Goal: Navigation & Orientation: Find specific page/section

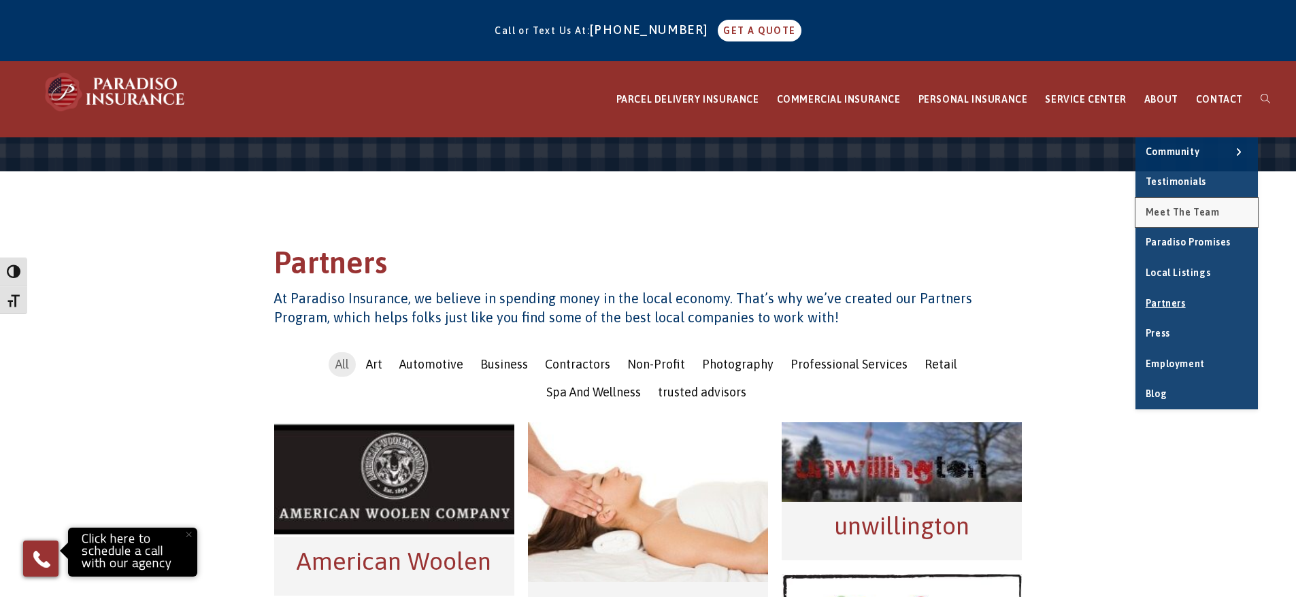
click at [1177, 216] on span "Meet the Team" at bounding box center [1182, 212] width 74 height 11
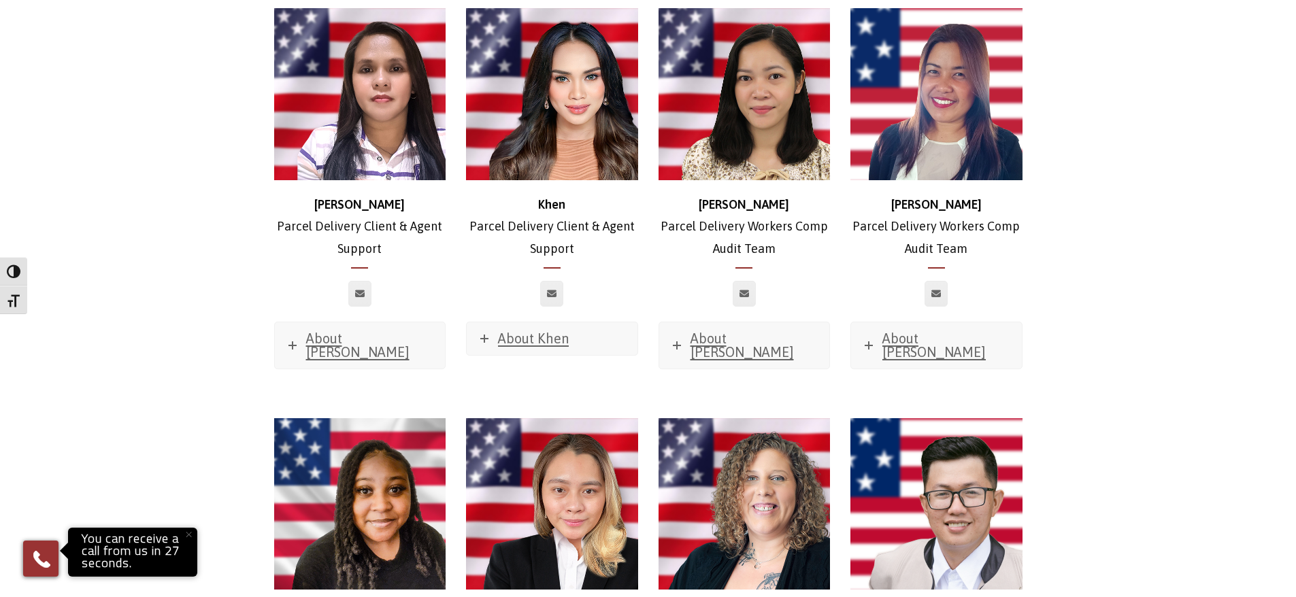
scroll to position [3076, 0]
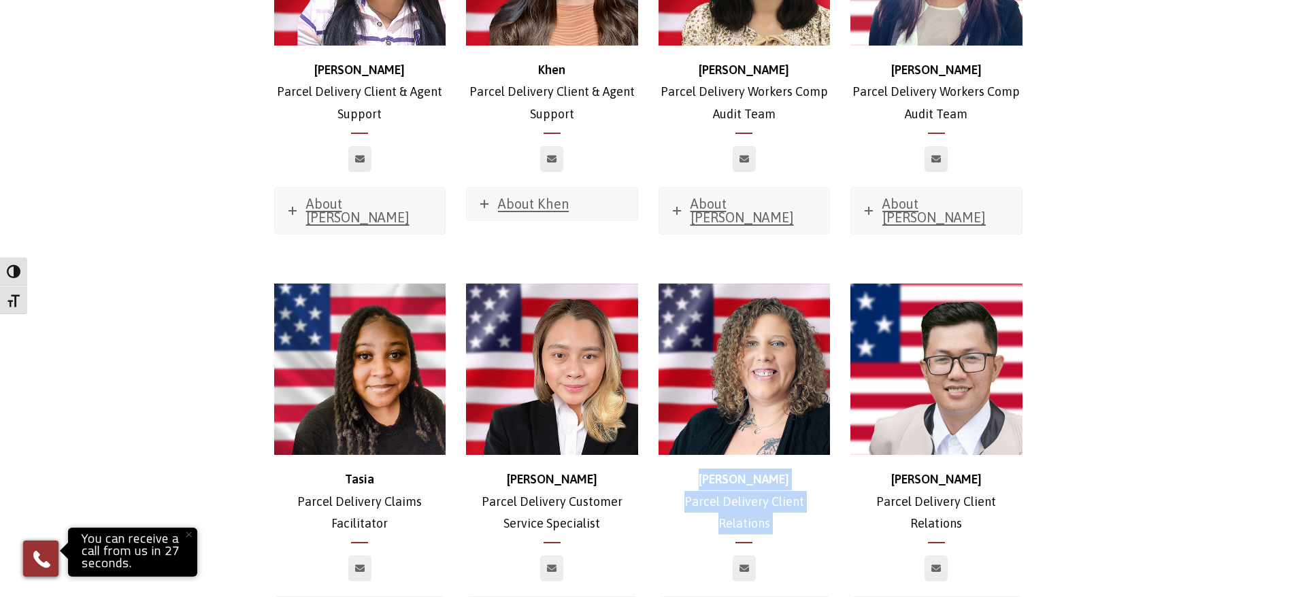
drag, startPoint x: 725, startPoint y: 384, endPoint x: 831, endPoint y: 460, distance: 130.2
click at [831, 460] on div "Ashley Parcel Delivery Client Relations About Ashley Favorite Movie? Jurrassic …" at bounding box center [744, 464] width 172 height 361
click at [833, 556] on div at bounding box center [744, 576] width 192 height 41
drag, startPoint x: 343, startPoint y: 383, endPoint x: 416, endPoint y: 424, distance: 83.8
click at [416, 469] on p "Tasia Parcel Delivery Claims Facilitator" at bounding box center [360, 502] width 172 height 66
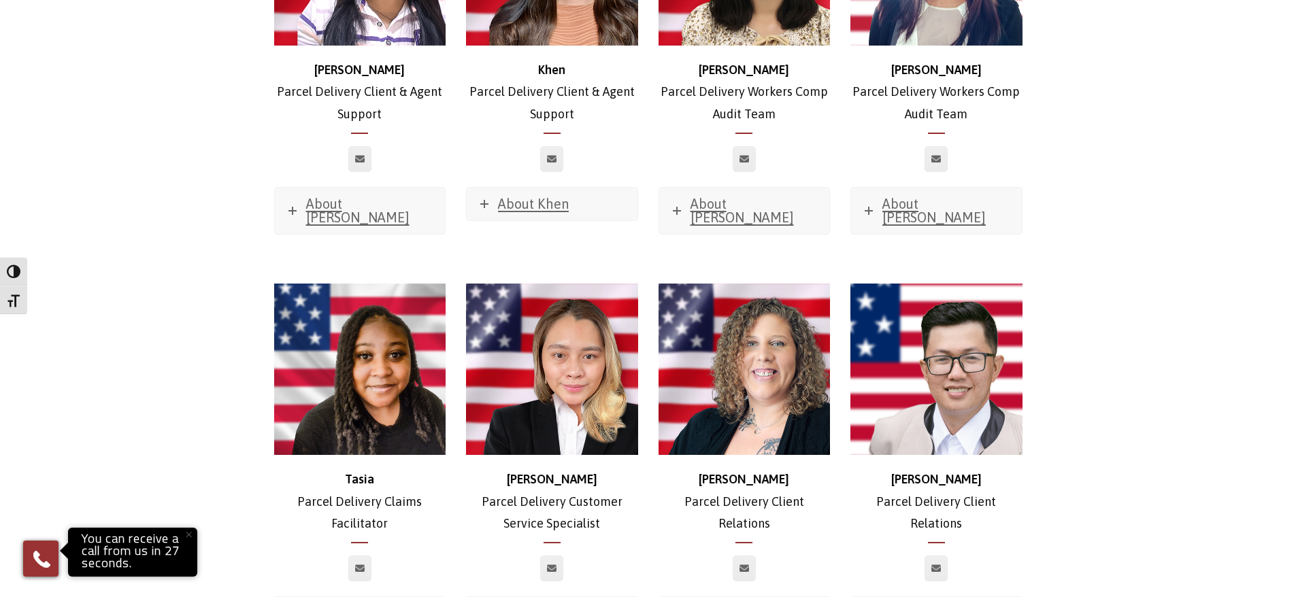
drag, startPoint x: 732, startPoint y: 388, endPoint x: 834, endPoint y: 414, distance: 105.3
click at [834, 414] on div "Ashley Parcel Delivery Client Relations About Ashley Favorite Movie? Jurrassic …" at bounding box center [744, 471] width 192 height 375
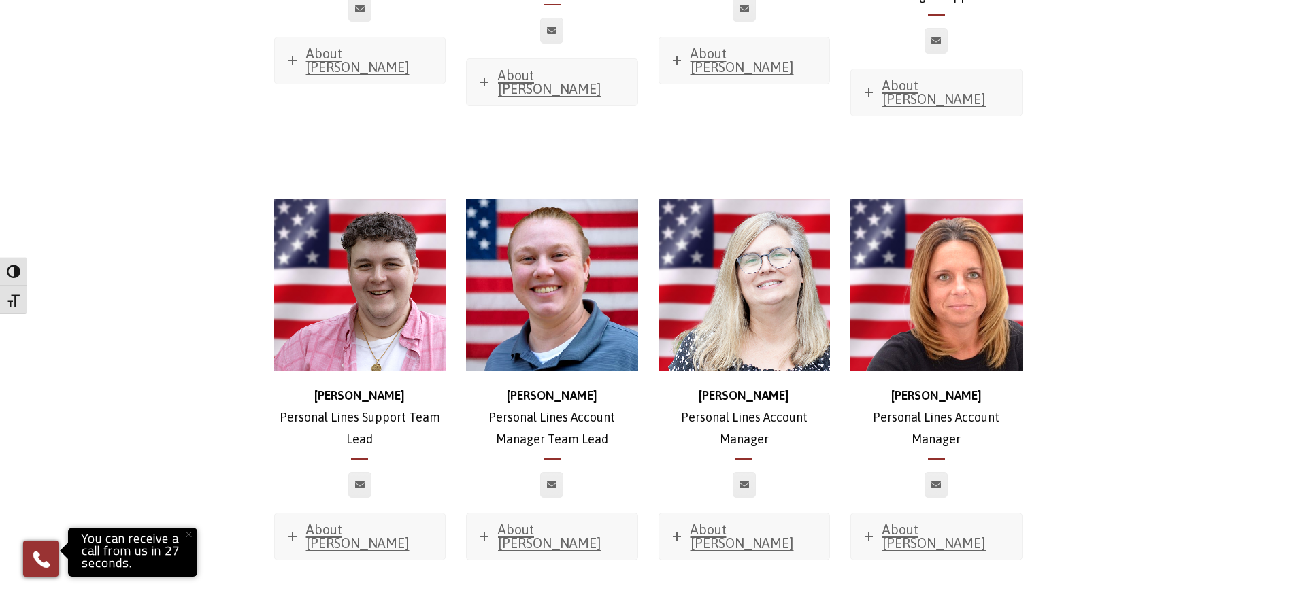
scroll to position [4164, 0]
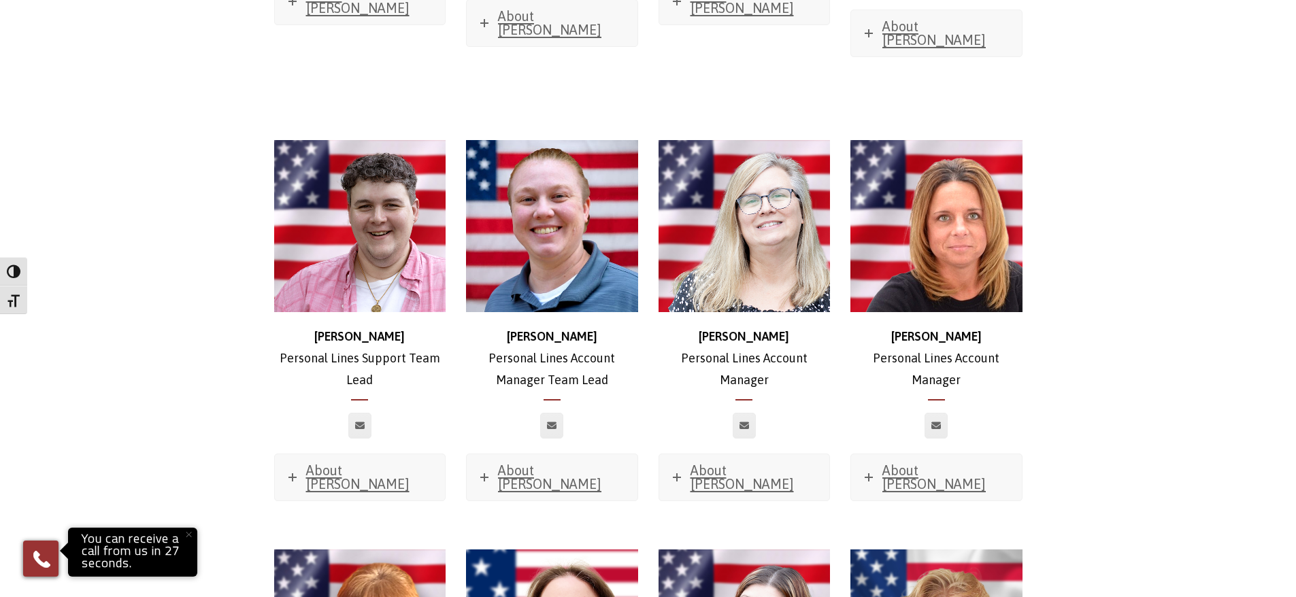
drag, startPoint x: 973, startPoint y: 259, endPoint x: 866, endPoint y: 226, distance: 112.5
click at [866, 326] on p "Alice Personal Lines Account Manager" at bounding box center [936, 359] width 172 height 66
click at [867, 326] on p "Alice Personal Lines Account Manager" at bounding box center [936, 359] width 172 height 66
drag, startPoint x: 970, startPoint y: 259, endPoint x: 857, endPoint y: 235, distance: 115.4
click at [857, 326] on p "Alice Personal Lines Account Manager" at bounding box center [936, 359] width 172 height 66
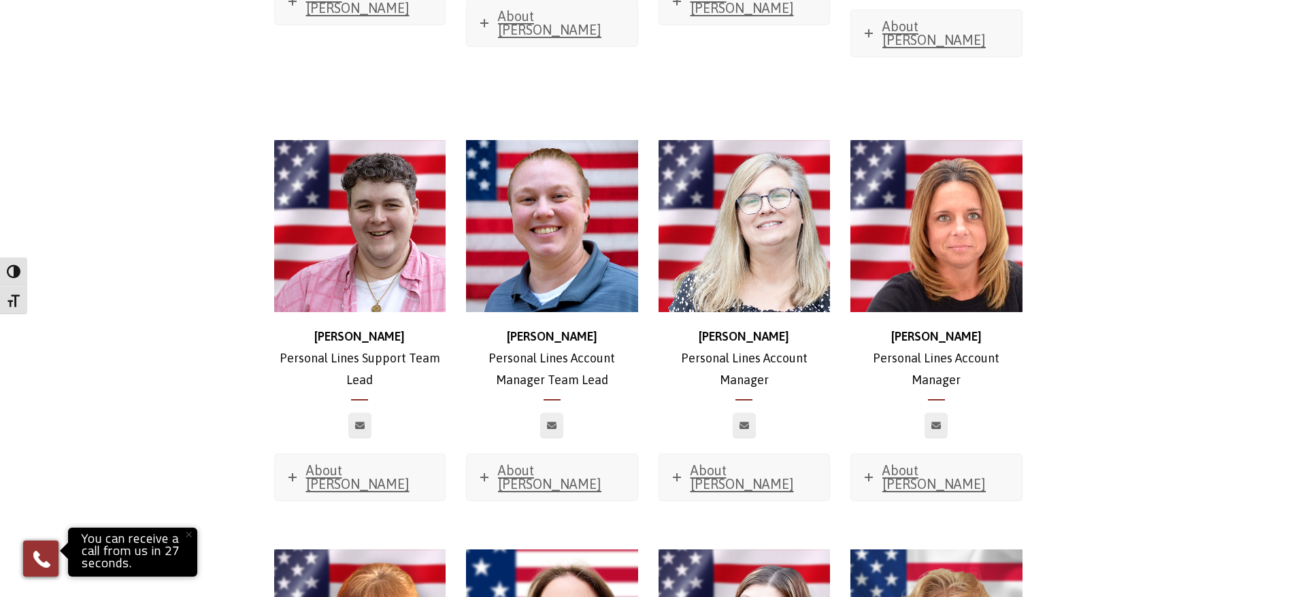
click at [850, 239] on div "Alice Personal Lines Account Manager About Alice Favorite Movie? Marley & Me Fa…" at bounding box center [936, 327] width 192 height 375
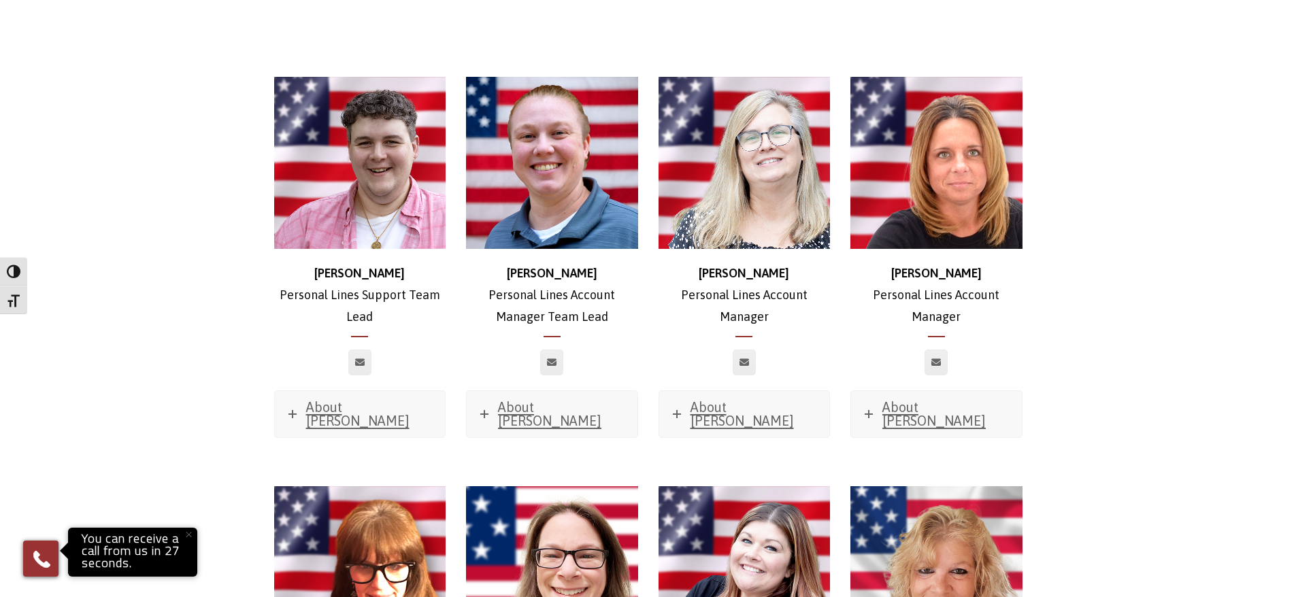
scroll to position [4412, 0]
